Goal: Contribute content

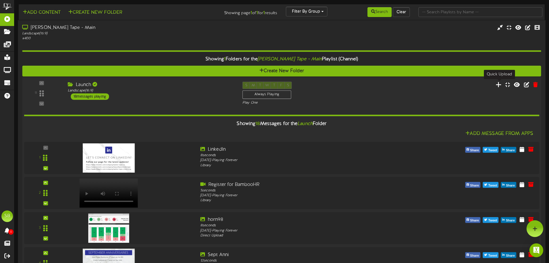
click at [496, 83] on icon at bounding box center [499, 84] width 6 height 6
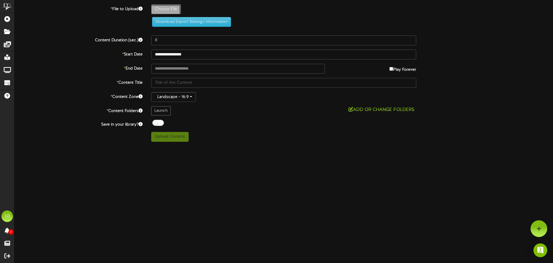
type input "**********"
type input "THINGSTODOTHISWEEKENDSLC1"
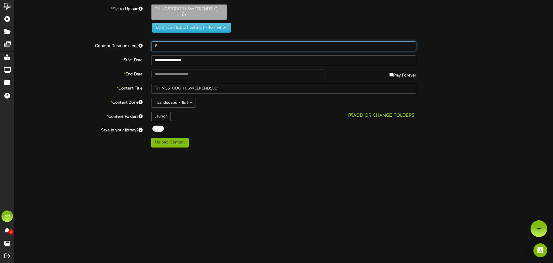
drag, startPoint x: 161, startPoint y: 46, endPoint x: 134, endPoint y: 46, distance: 27.1
click at [134, 46] on div "Content Duration (sec.) 8" at bounding box center [283, 46] width 547 height 10
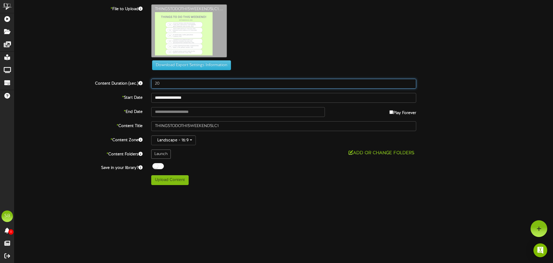
type input "20"
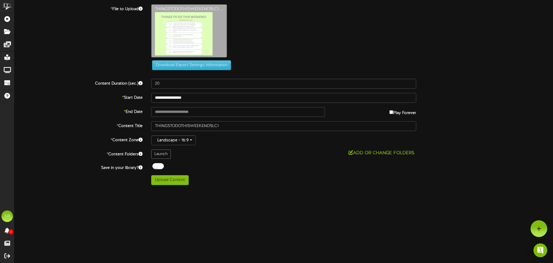
click at [65, 108] on label "* End Date" at bounding box center [78, 111] width 137 height 8
click at [167, 180] on button "Upload Content" at bounding box center [169, 180] width 37 height 10
type input "**********"
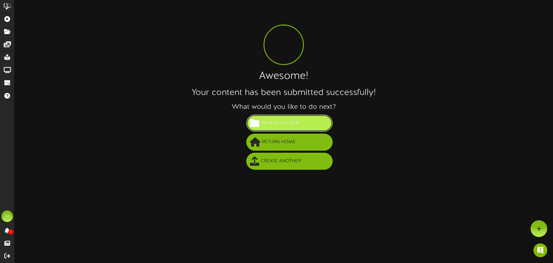
click at [273, 122] on span "View in Folder" at bounding box center [279, 123] width 41 height 10
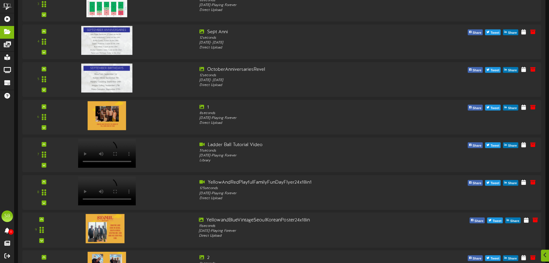
scroll to position [231, 0]
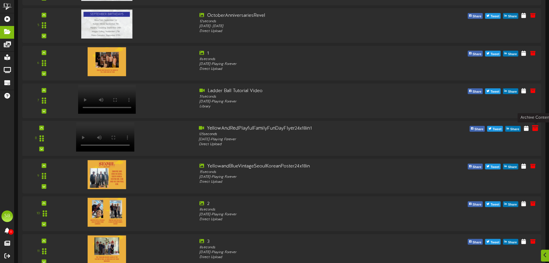
click at [534, 128] on icon at bounding box center [535, 128] width 6 height 6
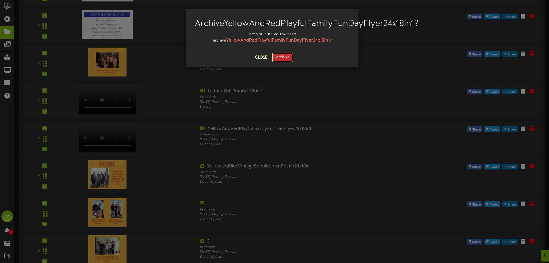
click at [284, 62] on button "Archive" at bounding box center [282, 57] width 21 height 10
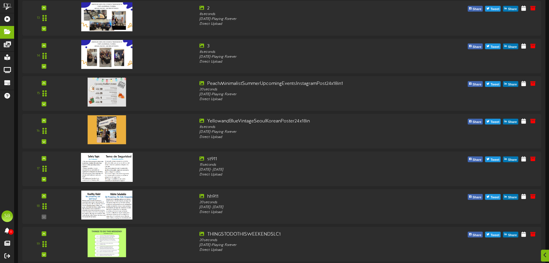
scroll to position [507, 0]
